Goal: Task Accomplishment & Management: Manage account settings

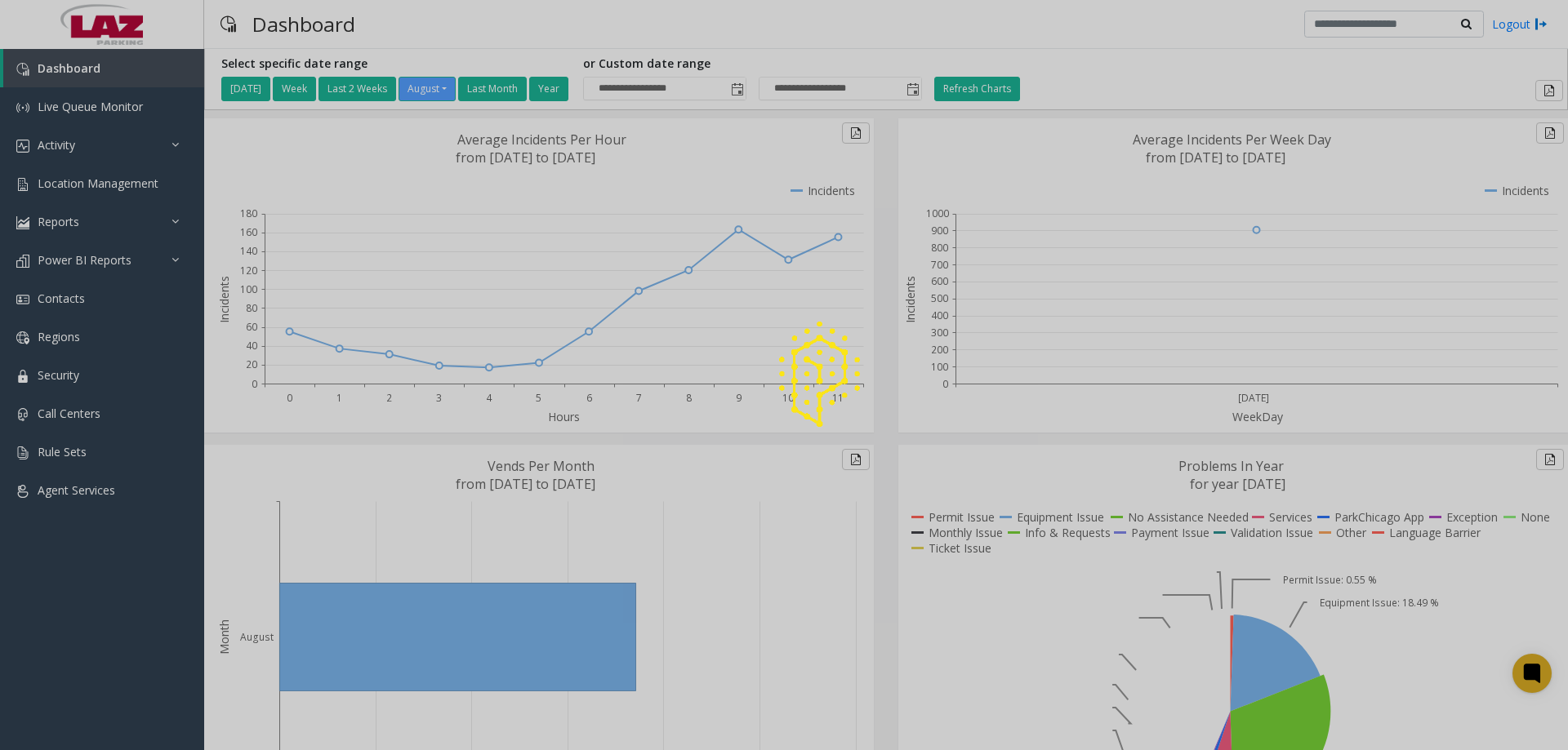
click at [89, 186] on div at bounding box center [784, 375] width 1568 height 750
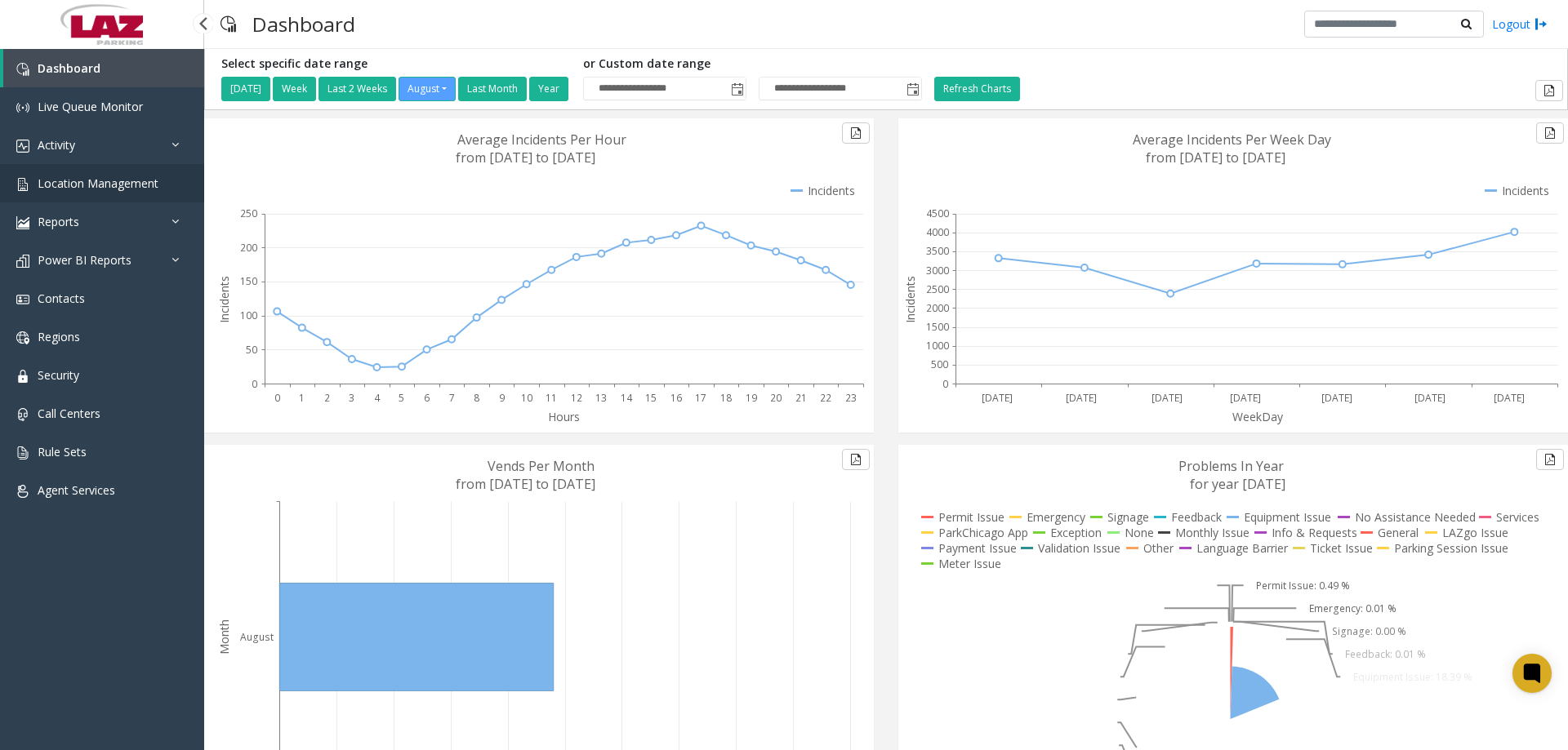
click at [97, 194] on link "Location Management" at bounding box center [102, 184] width 204 height 39
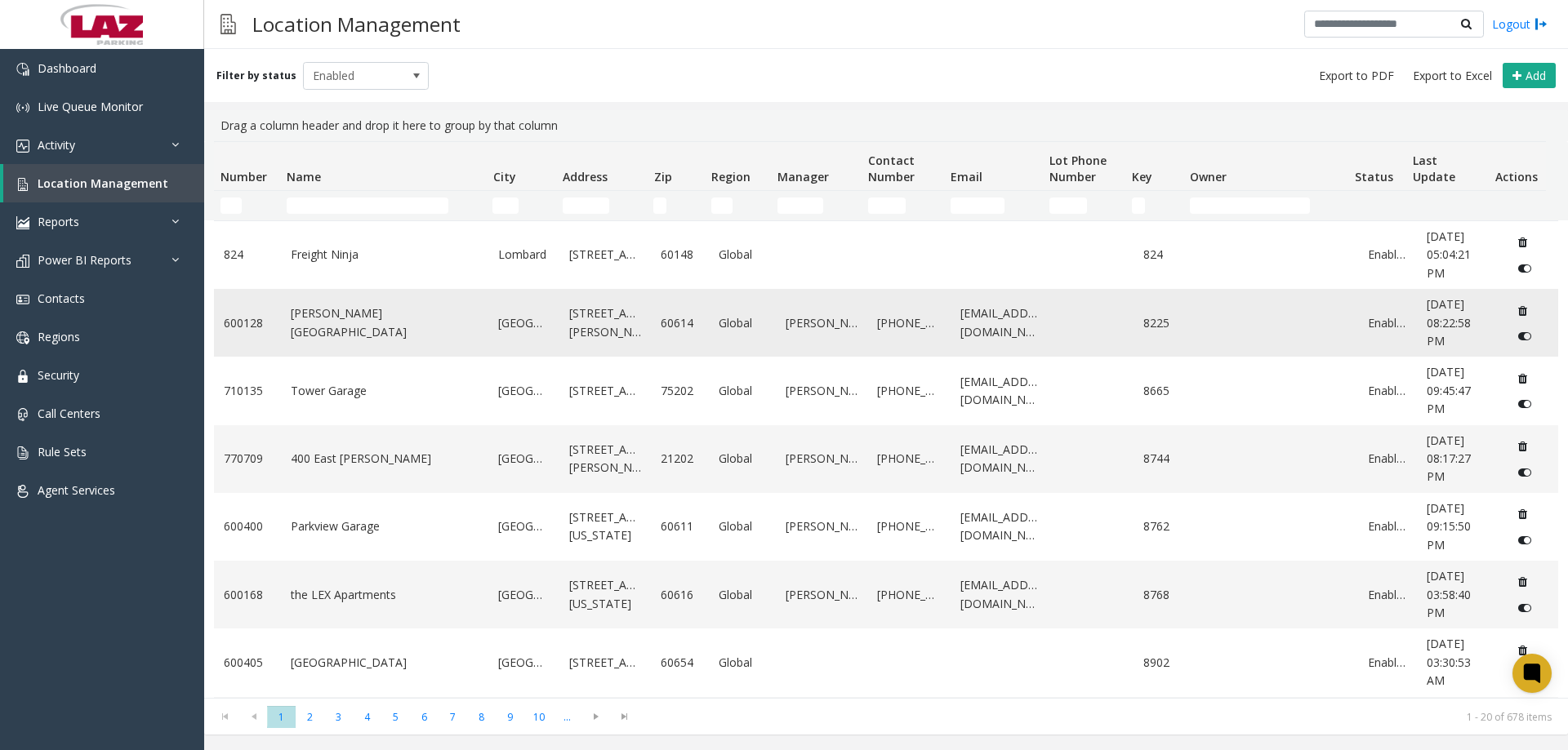
click at [293, 330] on link "[PERSON_NAME][GEOGRAPHIC_DATA]" at bounding box center [385, 323] width 188 height 37
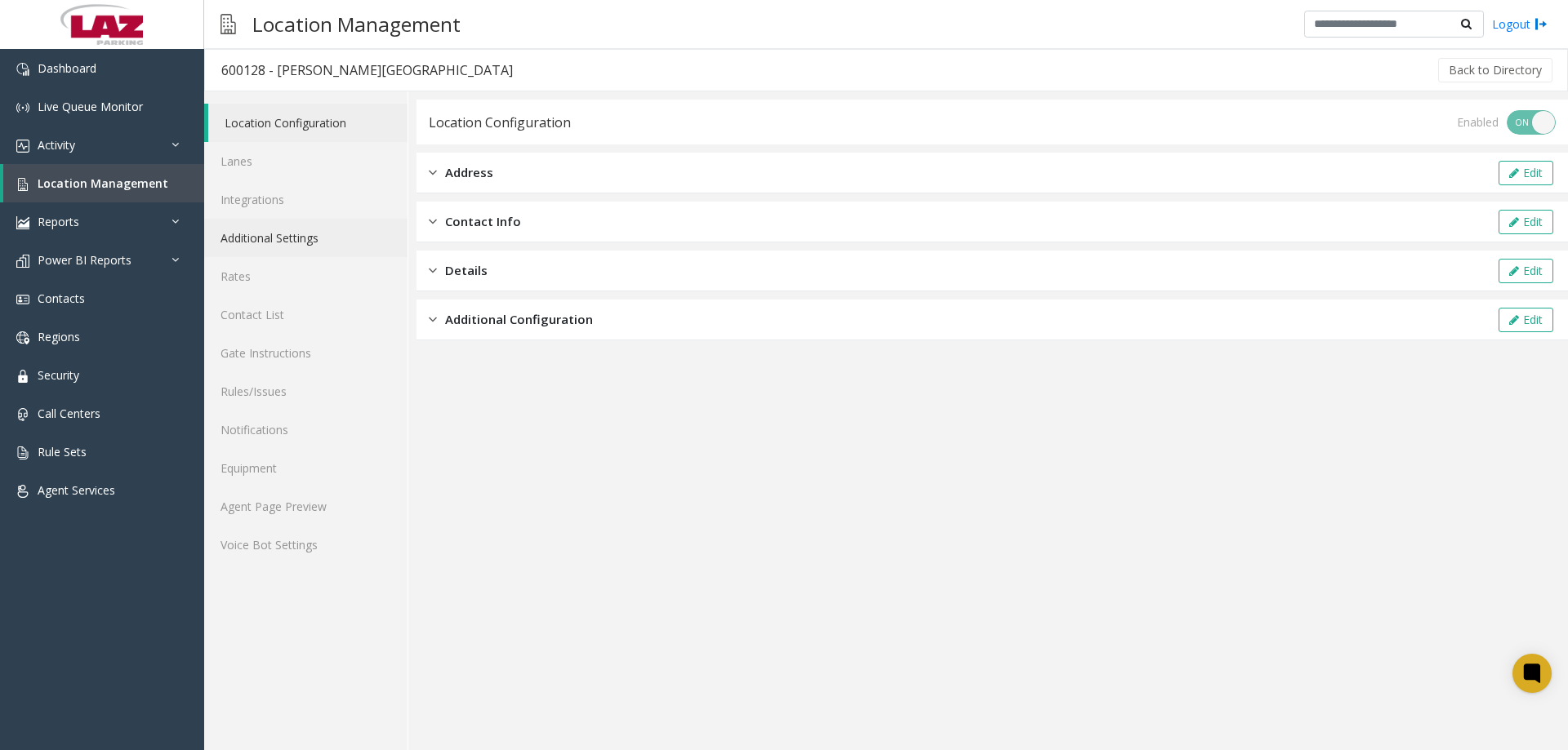
click at [273, 225] on link "Additional Settings" at bounding box center [306, 238] width 203 height 39
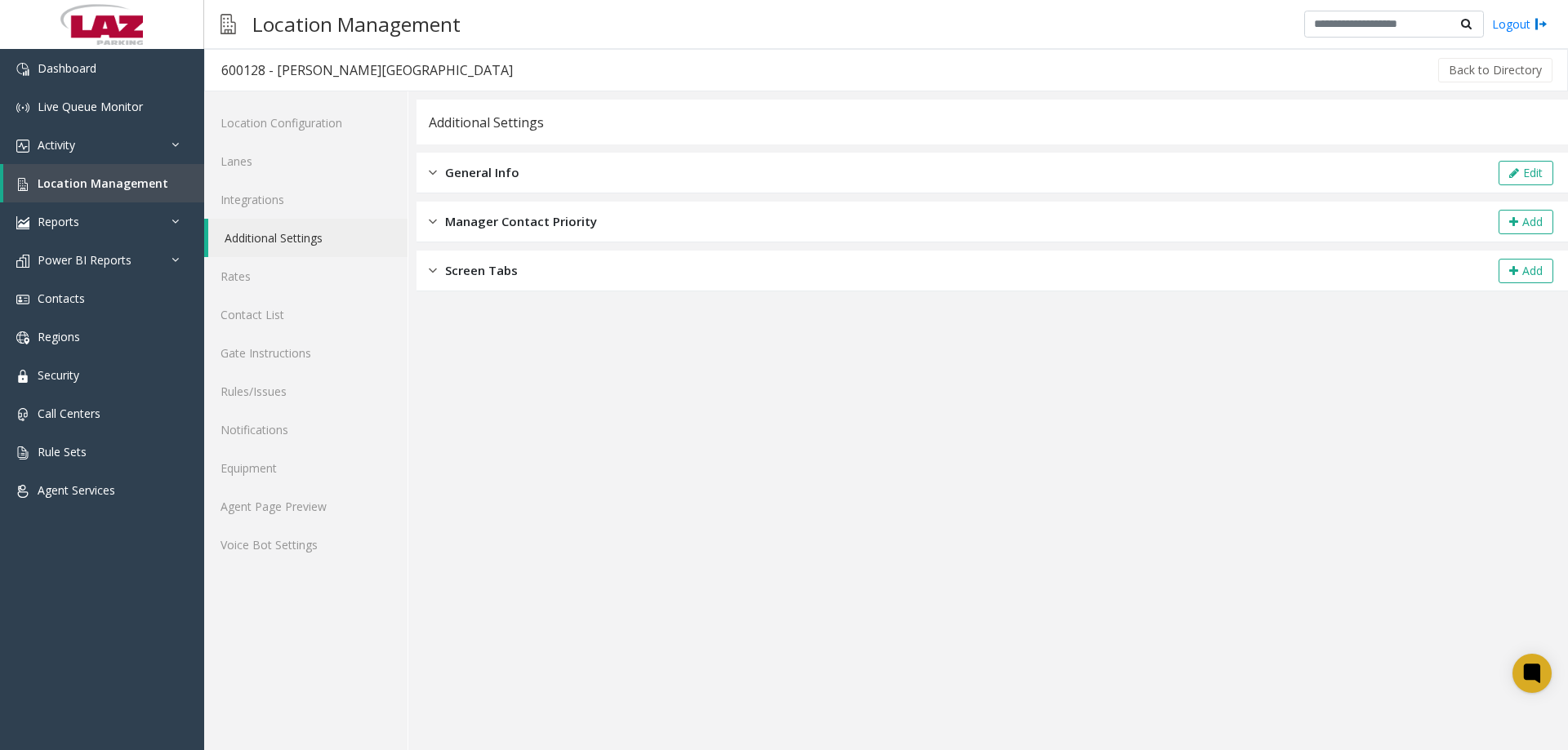
click at [439, 272] on div "Screen Tabs" at bounding box center [473, 271] width 89 height 18
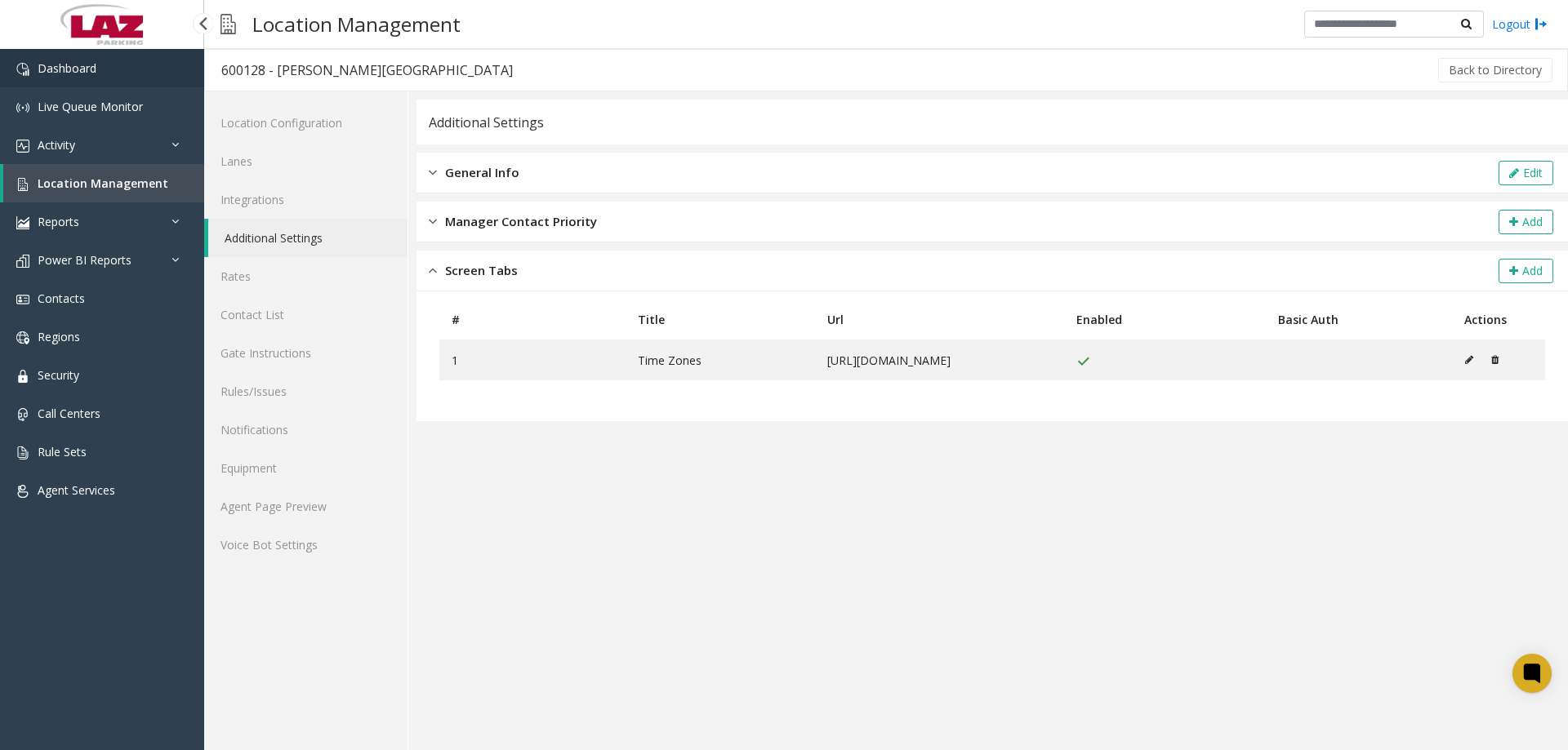
click at [67, 82] on link "Dashboard" at bounding box center [102, 68] width 204 height 39
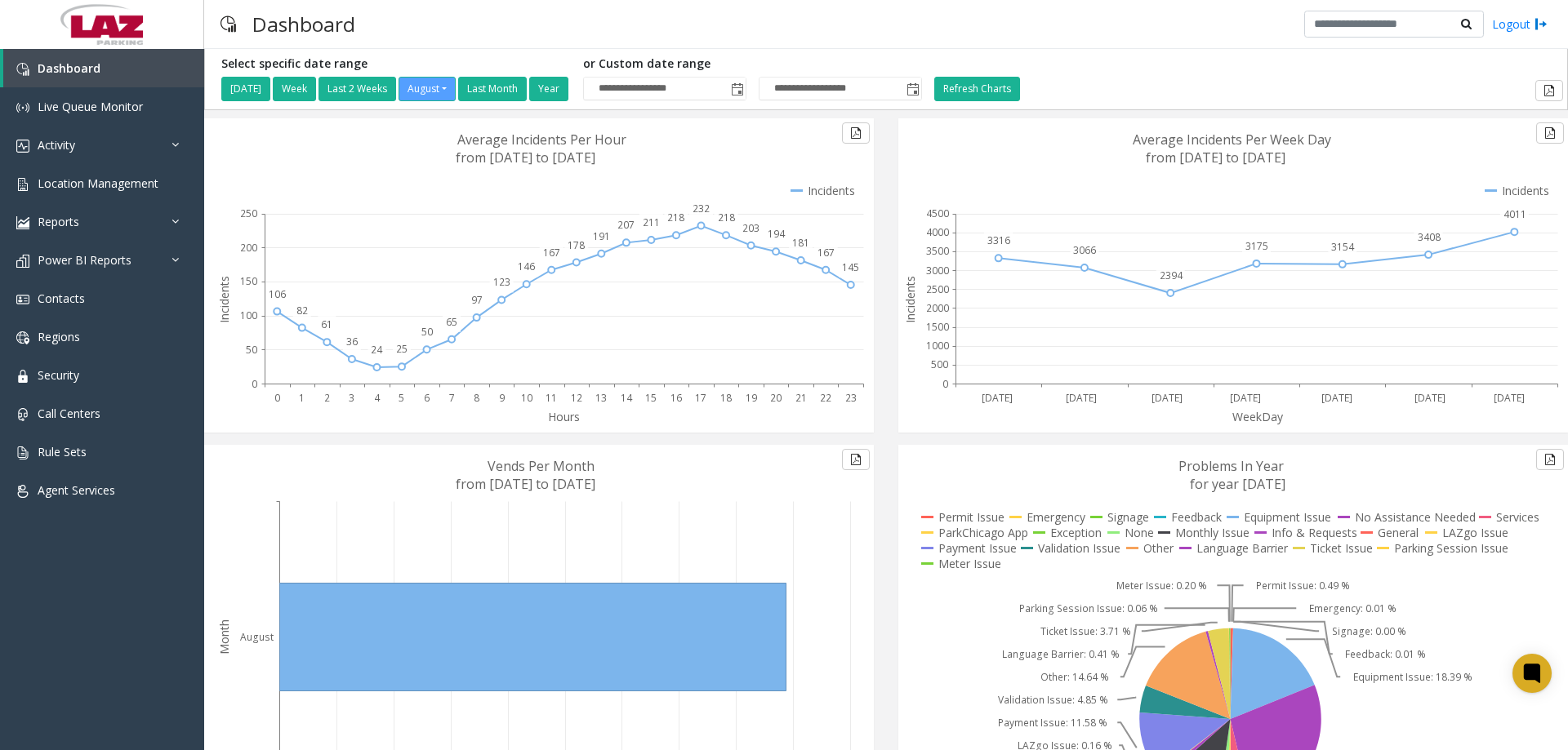
click at [1166, 33] on div "Dashboard Logout" at bounding box center [886, 24] width 1364 height 49
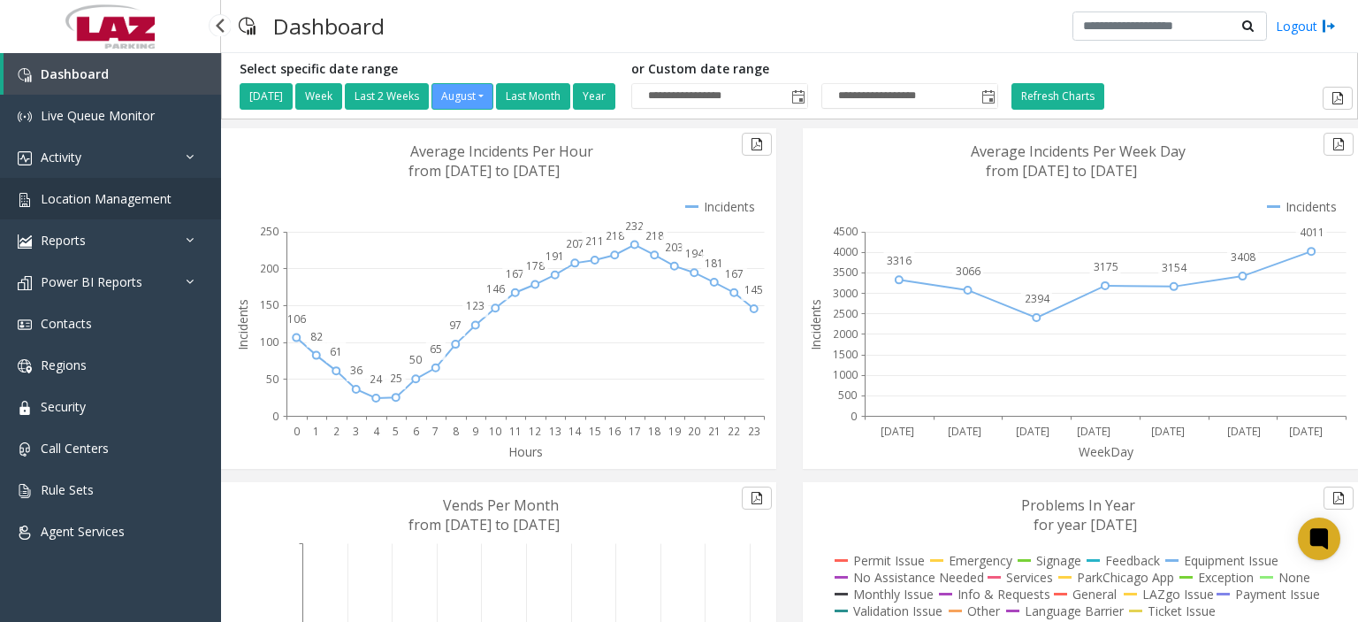
click at [71, 207] on span "Location Management" at bounding box center [106, 198] width 131 height 17
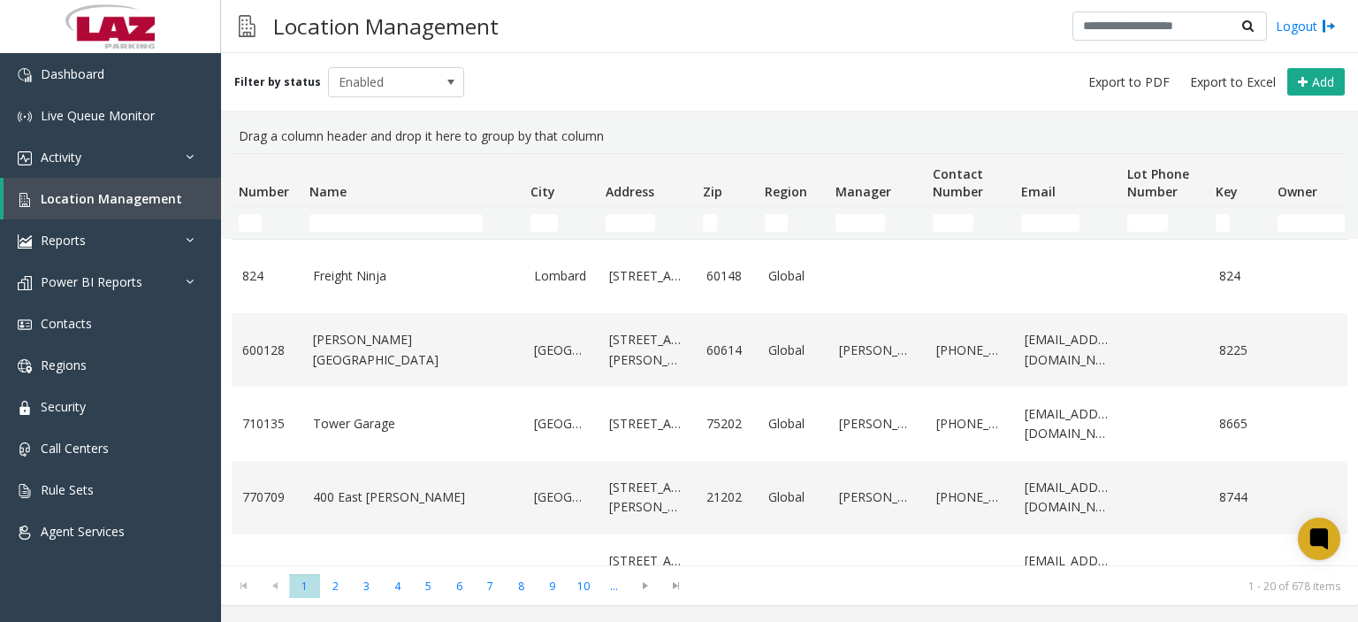
click at [332, 211] on td "Name Filter" at bounding box center [412, 223] width 221 height 32
click at [338, 222] on input "Name Filter" at bounding box center [395, 223] width 173 height 18
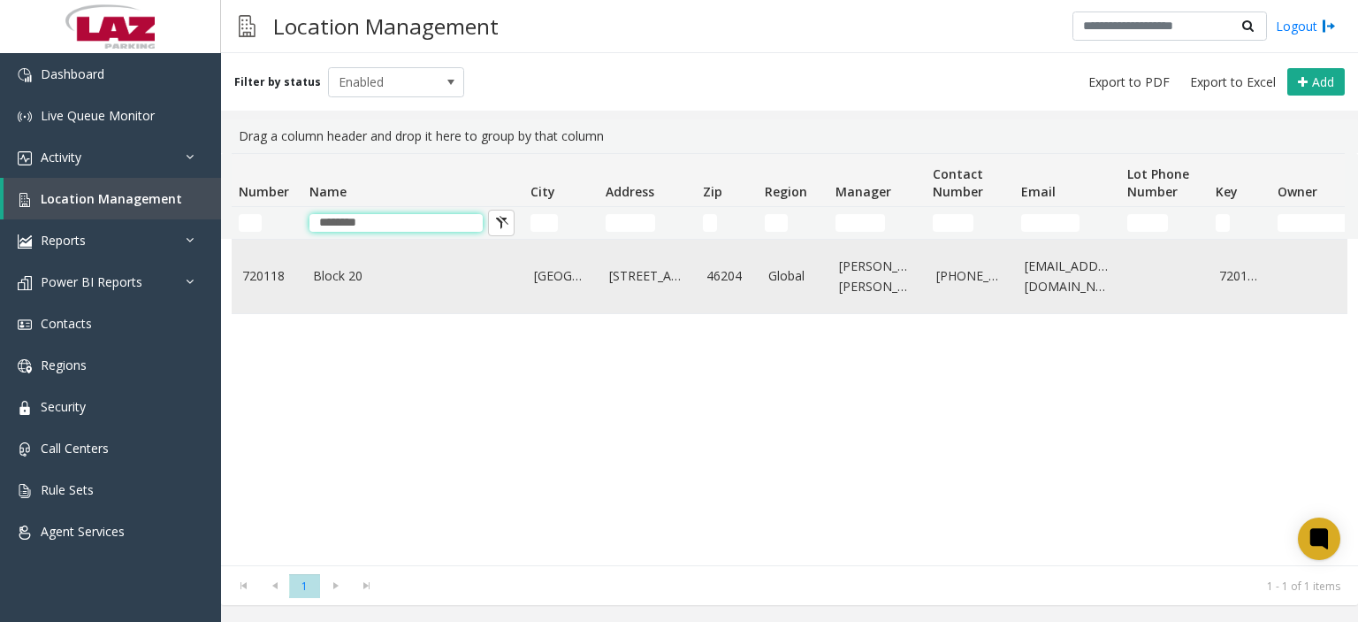
type input "********"
click at [354, 275] on link "Block 20" at bounding box center [413, 275] width 200 height 19
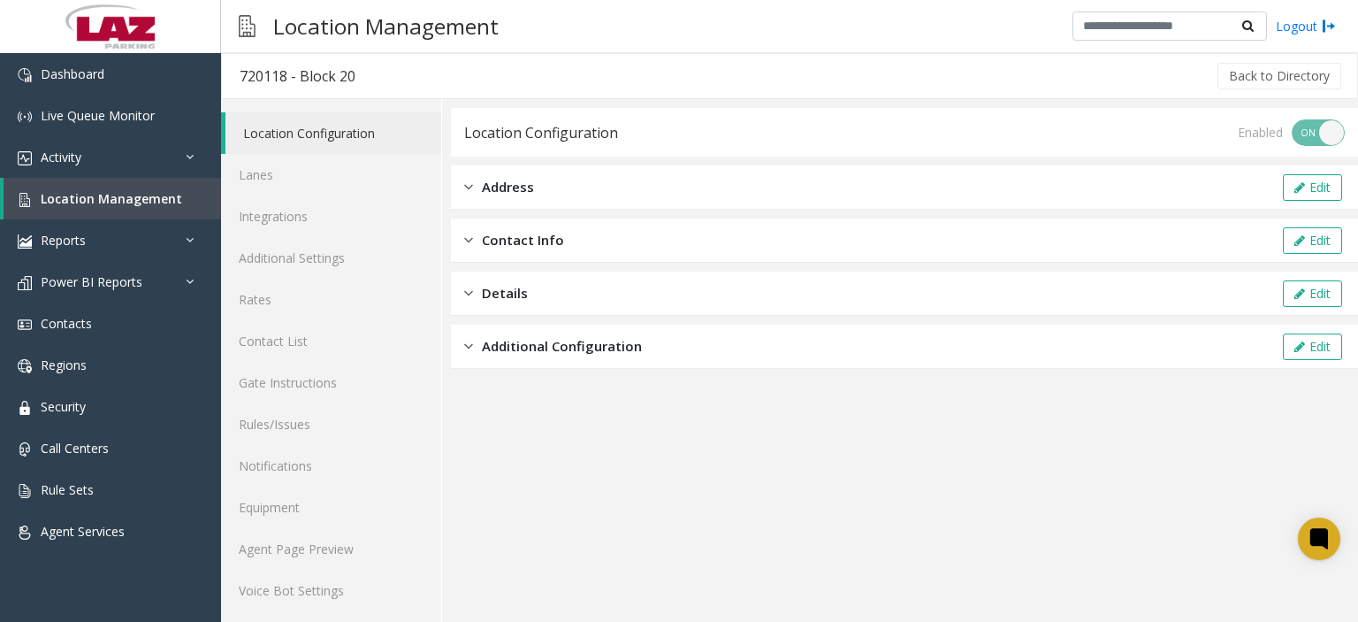
click at [646, 454] on app-location-configuration "Location Configuration Enabled ON OFF Address Edit Contact Info Edit Details Ed…" at bounding box center [904, 366] width 907 height 516
click at [275, 301] on link "Rates" at bounding box center [331, 299] width 220 height 42
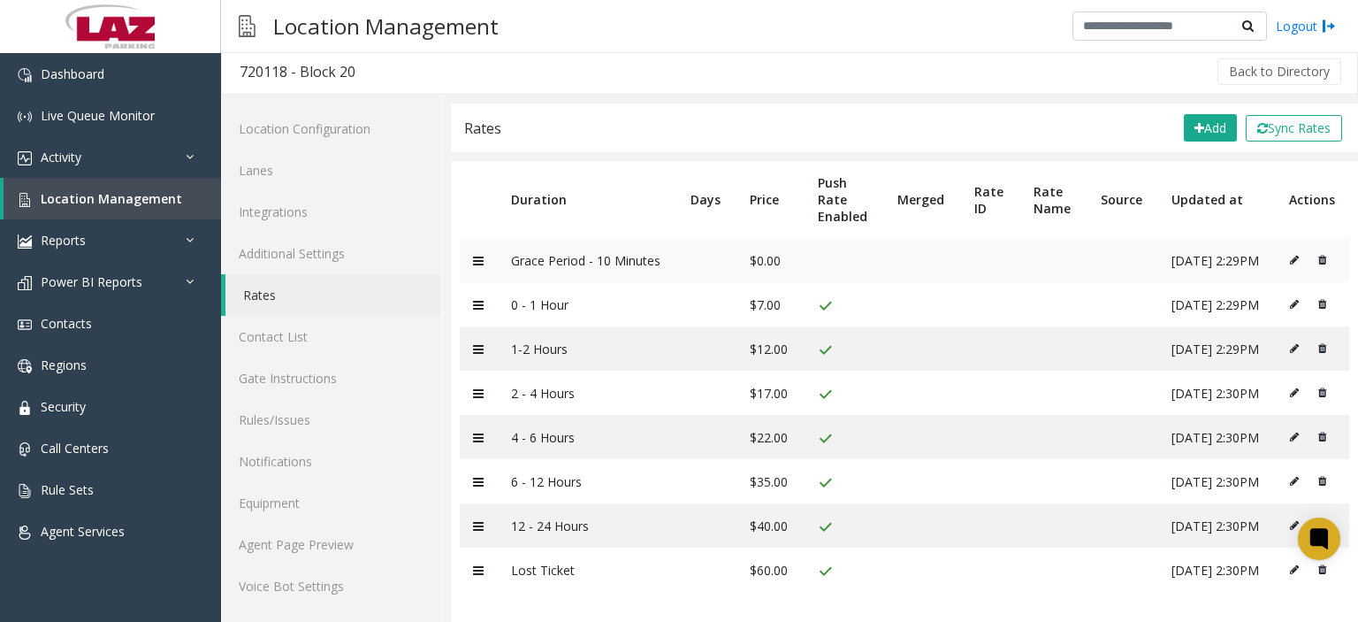
scroll to position [6, 0]
click at [1282, 127] on button "Sync Rates" at bounding box center [1294, 126] width 96 height 27
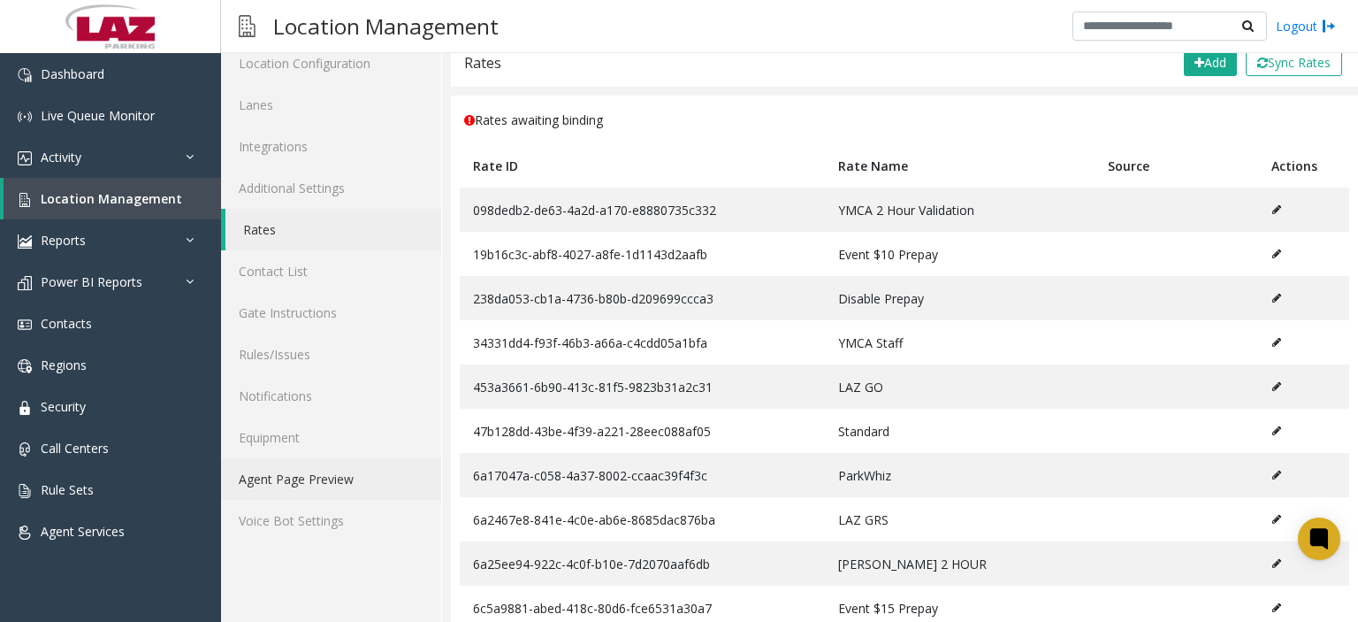
scroll to position [0, 0]
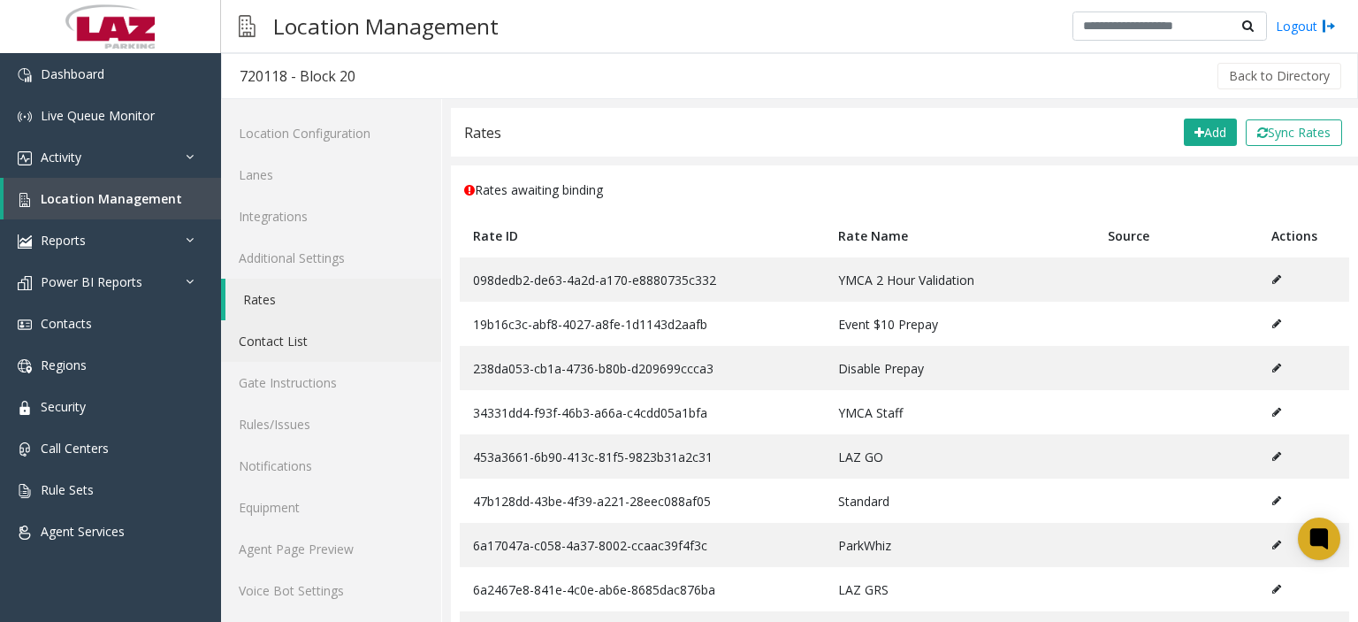
click at [325, 332] on link "Contact List" at bounding box center [331, 341] width 220 height 42
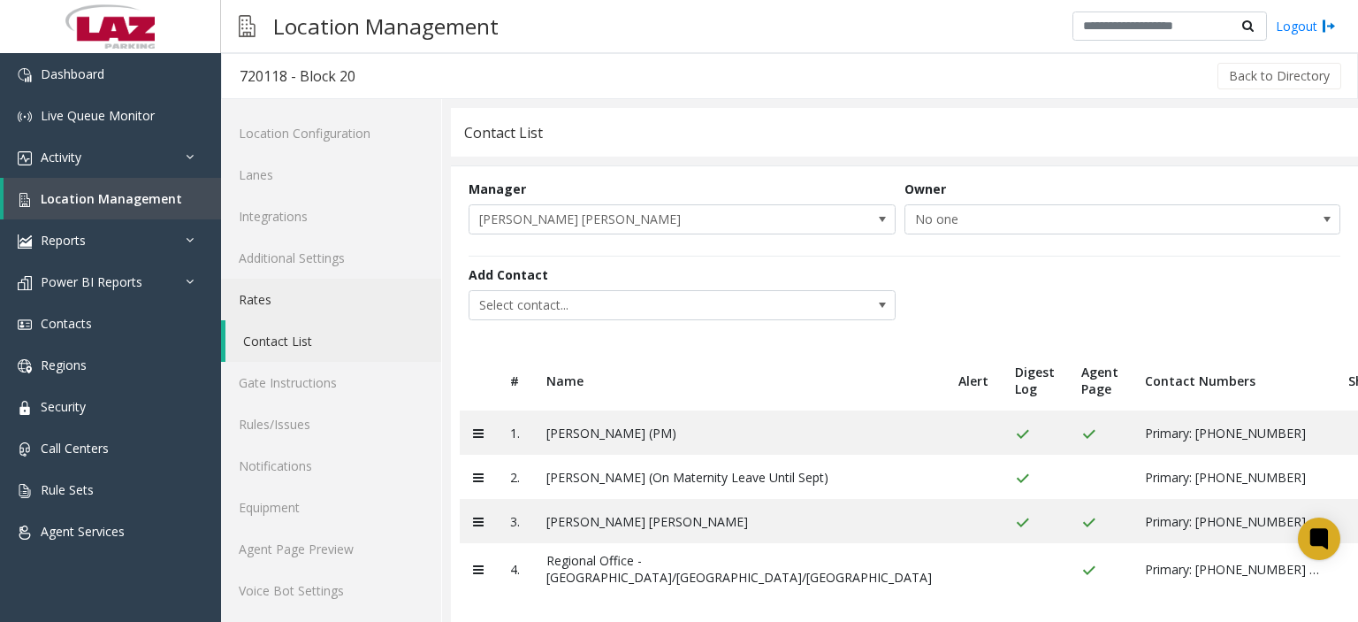
click at [272, 294] on link "Rates" at bounding box center [331, 299] width 220 height 42
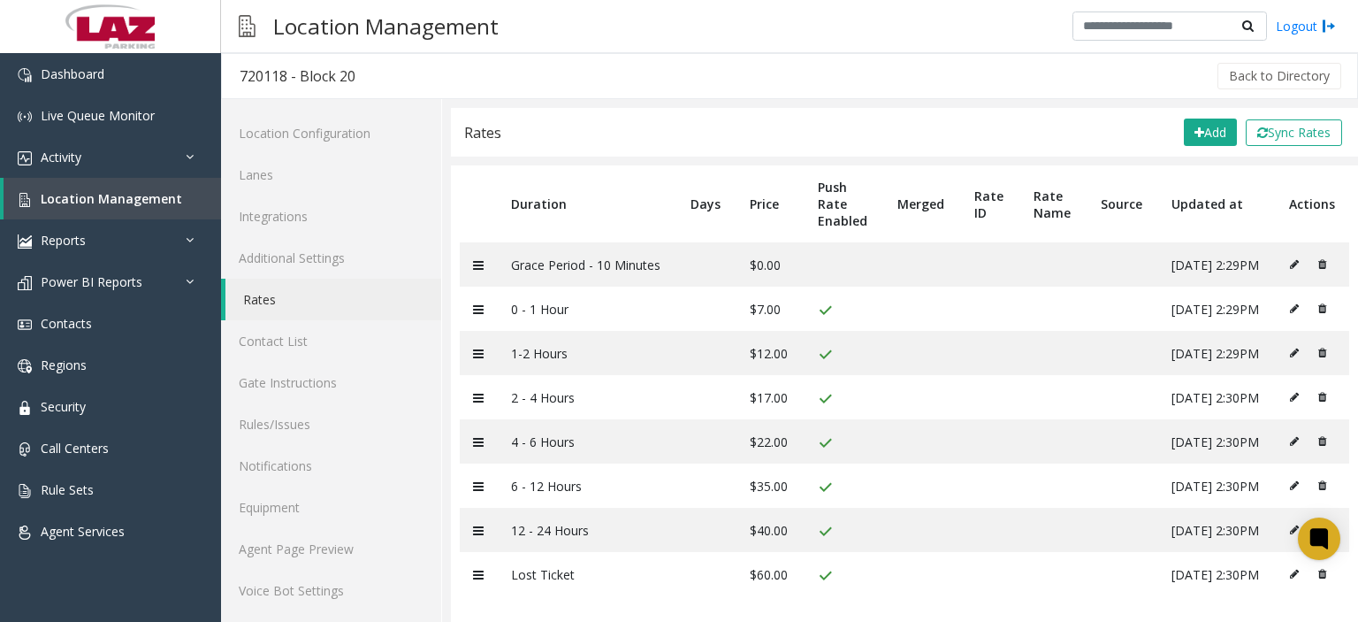
click at [675, 45] on div "Location Management Logout" at bounding box center [789, 26] width 1137 height 53
click at [106, 76] on link "Dashboard" at bounding box center [110, 74] width 221 height 42
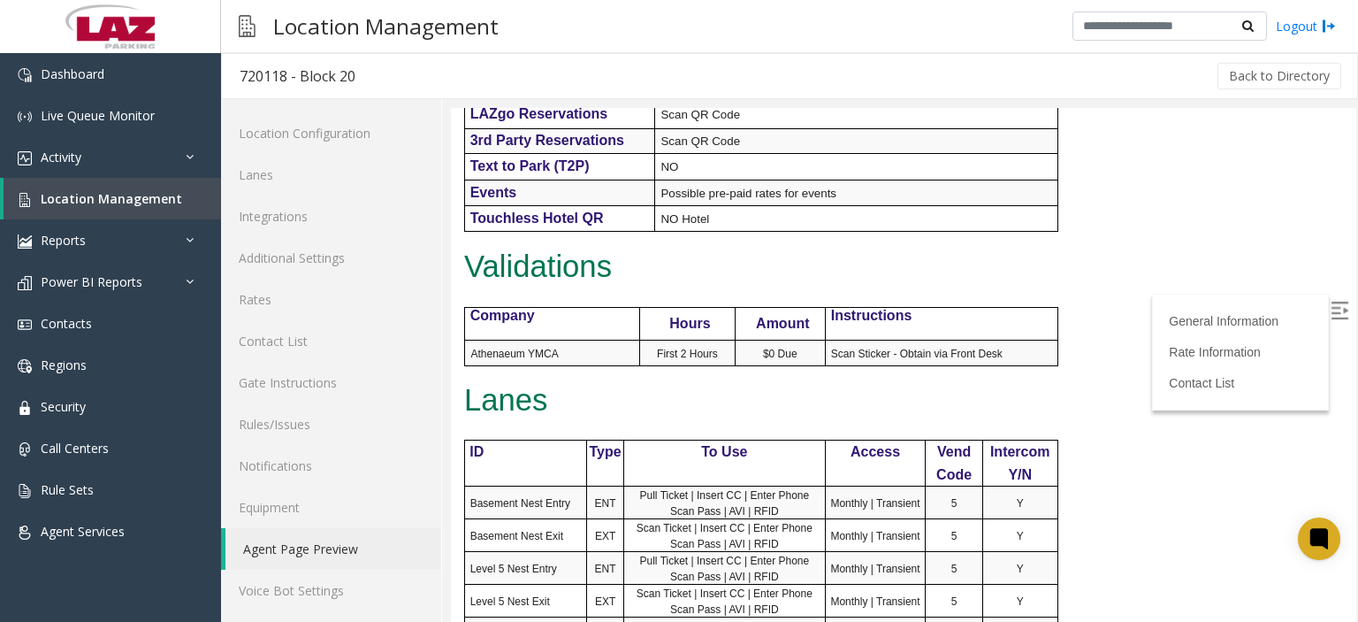
scroll to position [619, 0]
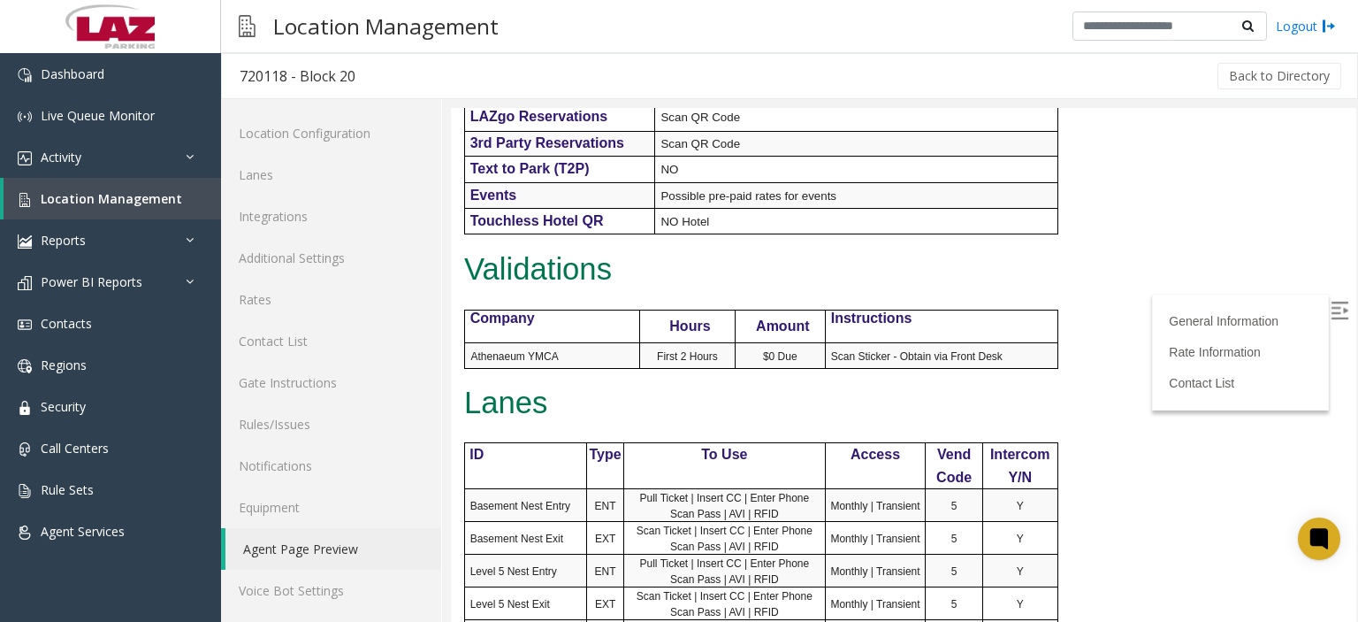
drag, startPoint x: 551, startPoint y: 359, endPoint x: 527, endPoint y: 361, distance: 23.9
click at [527, 361] on span "Athenaeum YMCA" at bounding box center [514, 356] width 88 height 12
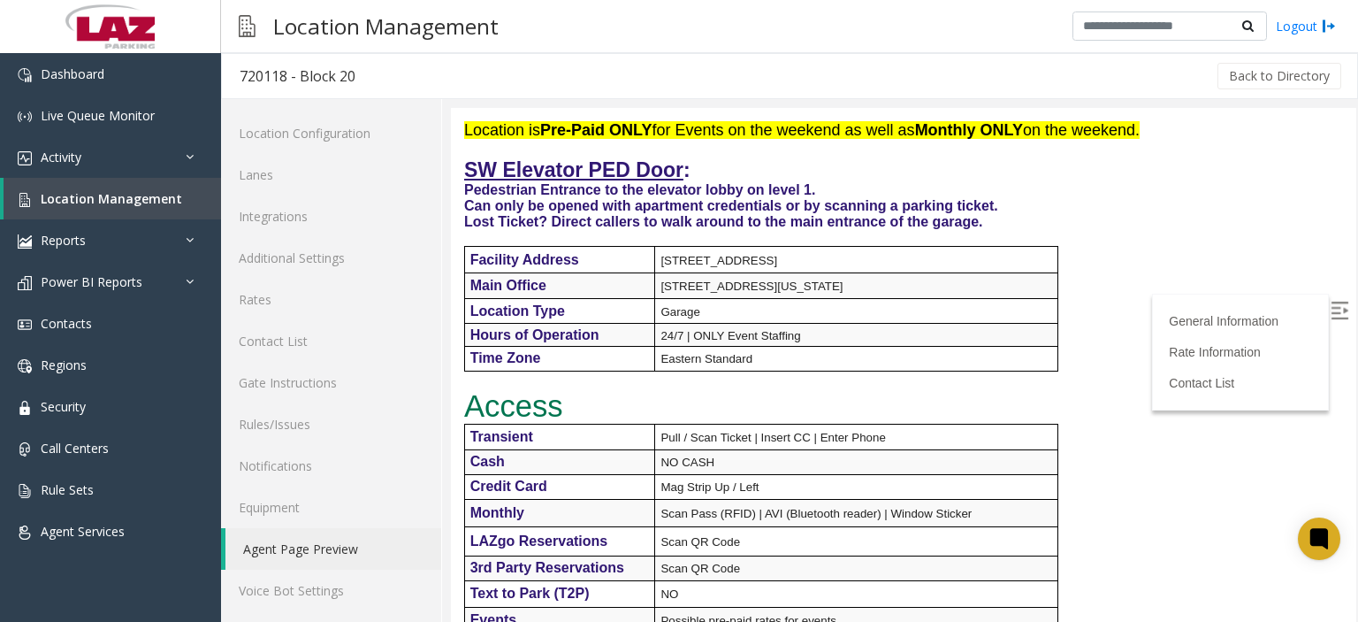
scroll to position [530, 0]
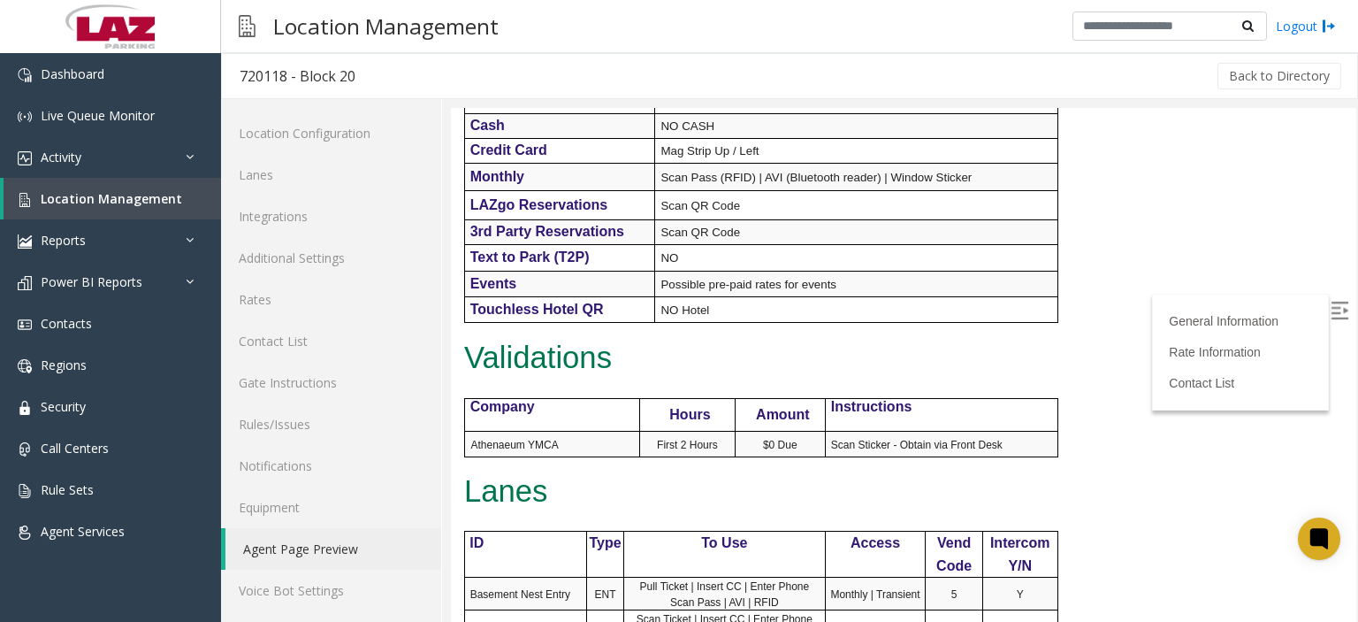
drag, startPoint x: 1022, startPoint y: 440, endPoint x: 469, endPoint y: 436, distance: 553.4
click at [469, 436] on tr "Athenaeum YMCA First 2 Hours $0 Due Scan Sticker - Obtain via Front Desk" at bounding box center [760, 444] width 593 height 26
click at [617, 475] on div "General Information Revenue Control Manufacturer: FlashParcs Intercom Manufactu…" at bounding box center [903, 233] width 905 height 1183
drag, startPoint x: 885, startPoint y: 461, endPoint x: 465, endPoint y: 452, distance: 420.0
click at [465, 452] on tr "Athenaeum YMCA First 2 Hours $0 Due Scan Sticker - Obtain via Front Desk" at bounding box center [760, 444] width 593 height 26
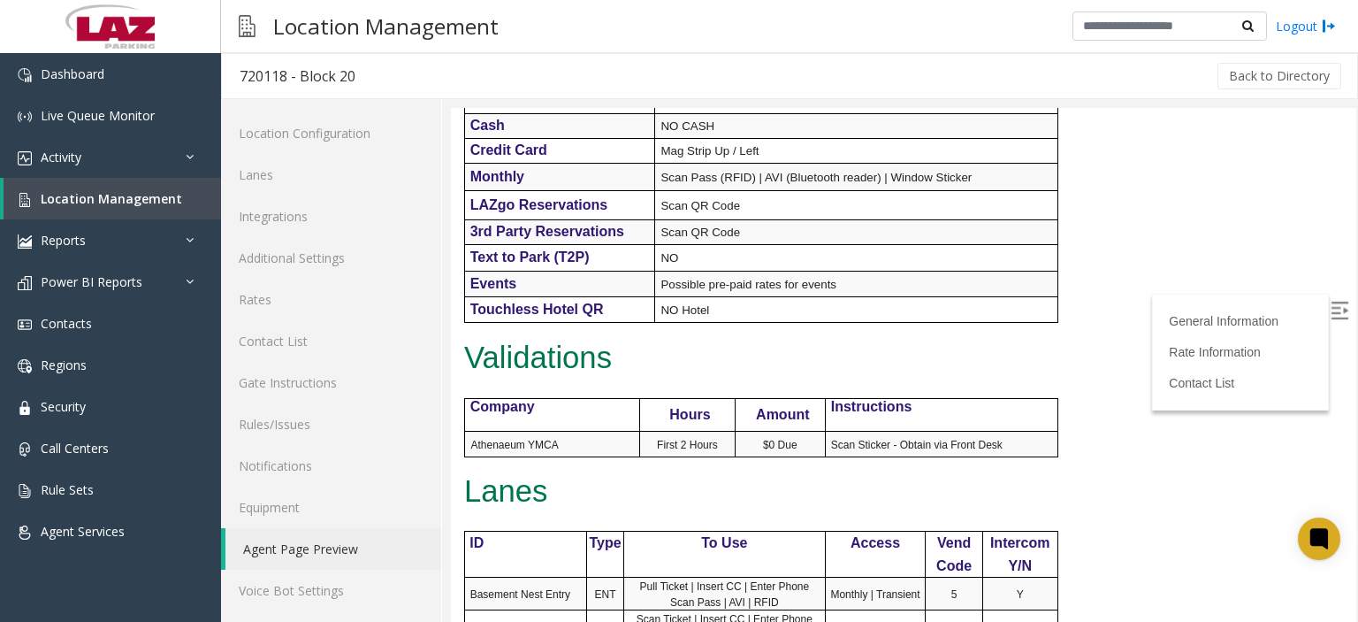
click at [611, 487] on p "Lanes" at bounding box center [903, 492] width 879 height 34
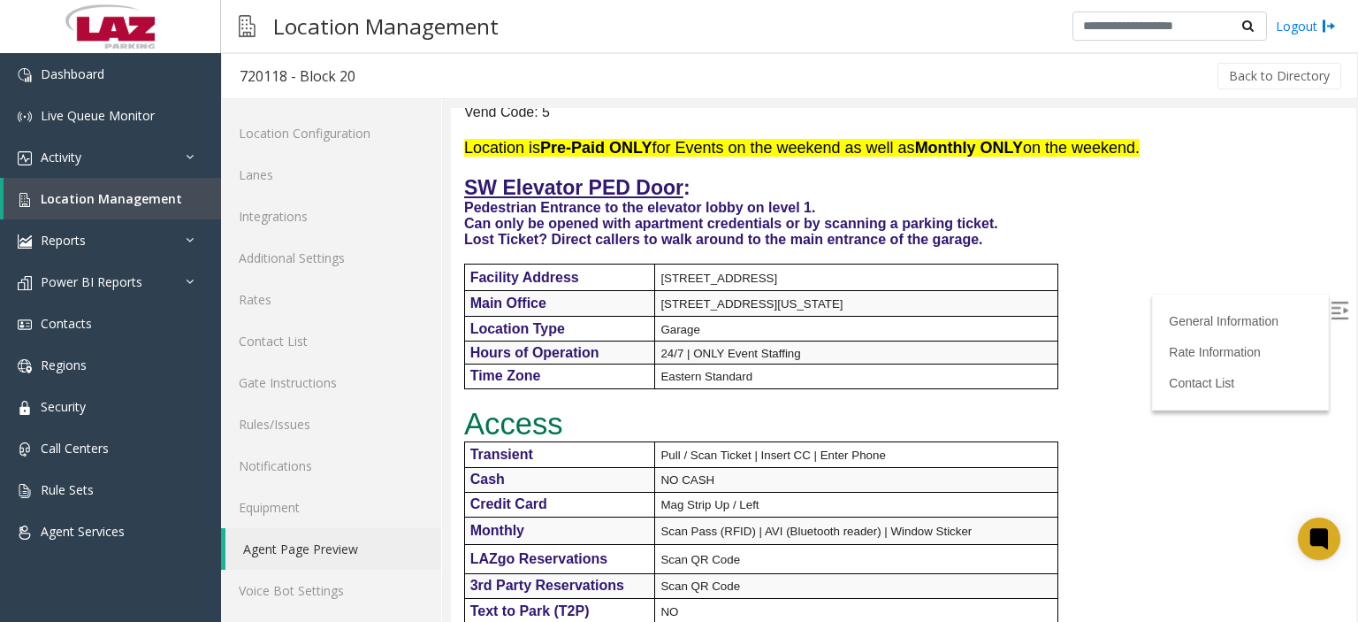
scroll to position [0, 0]
